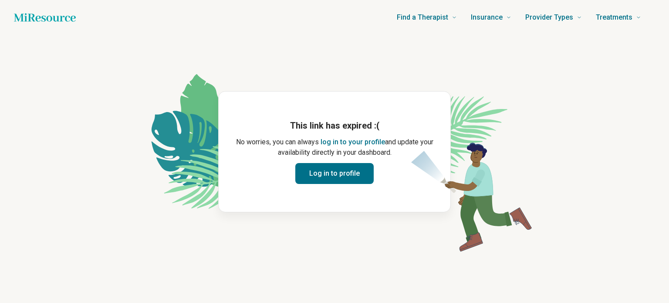
click at [340, 161] on div "This link has expired :( No worries, you can always log in to your profile and …" at bounding box center [335, 151] width 204 height 65
click at [336, 174] on button "Log in to profile" at bounding box center [335, 173] width 78 height 21
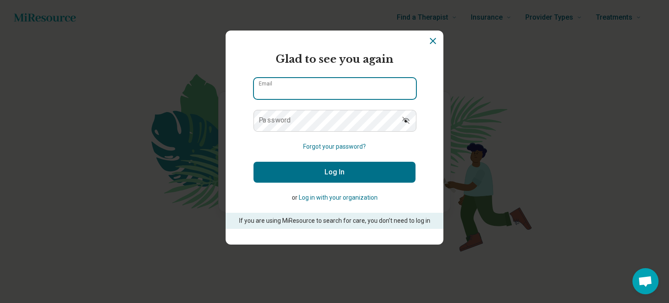
click at [305, 91] on input "Email" at bounding box center [335, 88] width 162 height 21
type input "**********"
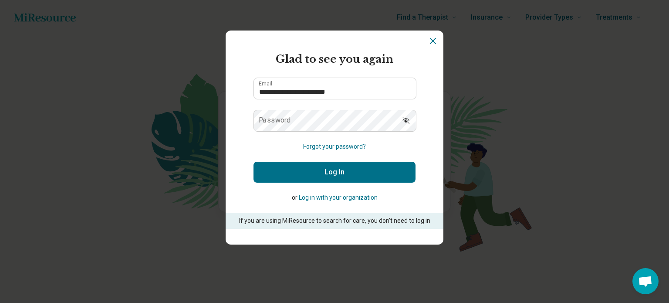
click at [287, 117] on label "Password" at bounding box center [275, 120] width 32 height 7
click at [254, 162] on button "Log In" at bounding box center [335, 172] width 162 height 21
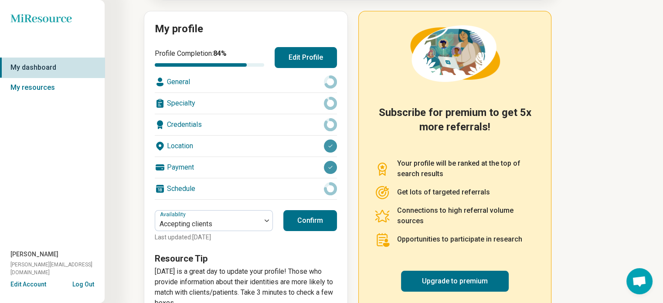
scroll to position [118, 0]
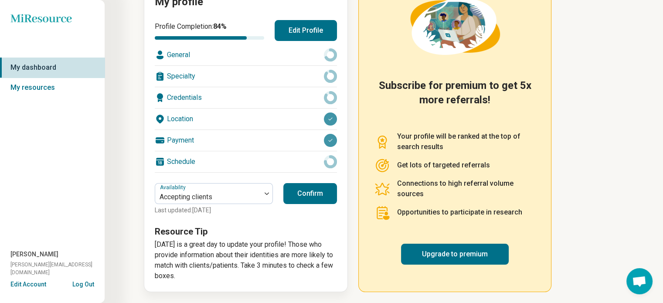
click at [293, 196] on button "Confirm" at bounding box center [310, 193] width 54 height 21
